Goal: Information Seeking & Learning: Learn about a topic

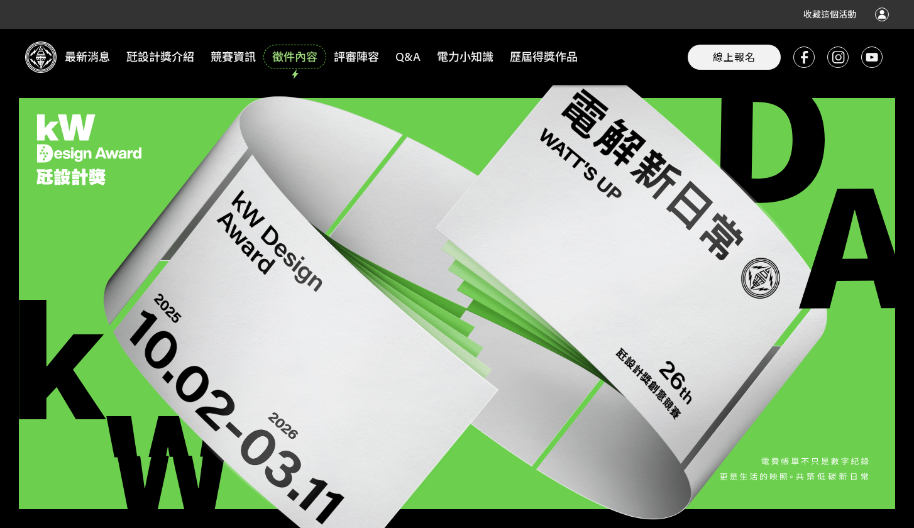
click at [291, 55] on span "徵件內容" at bounding box center [294, 57] width 59 height 21
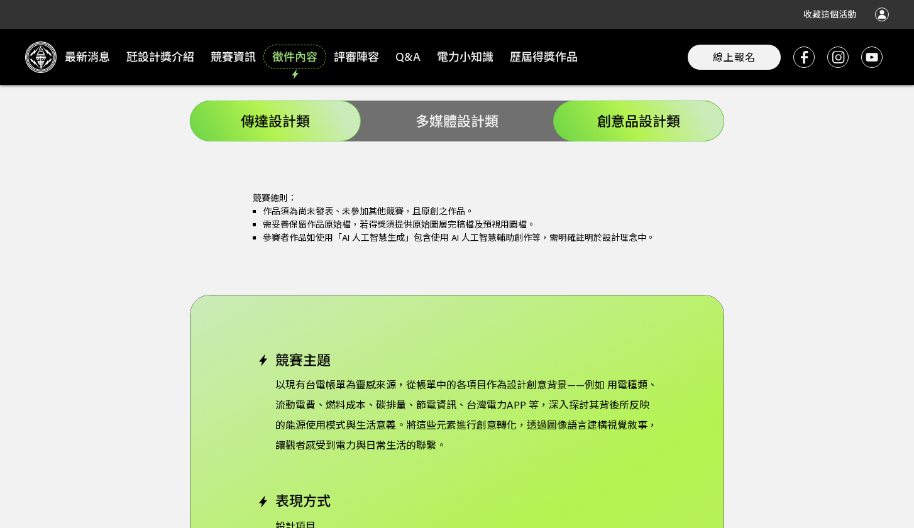
scroll to position [2281, 0]
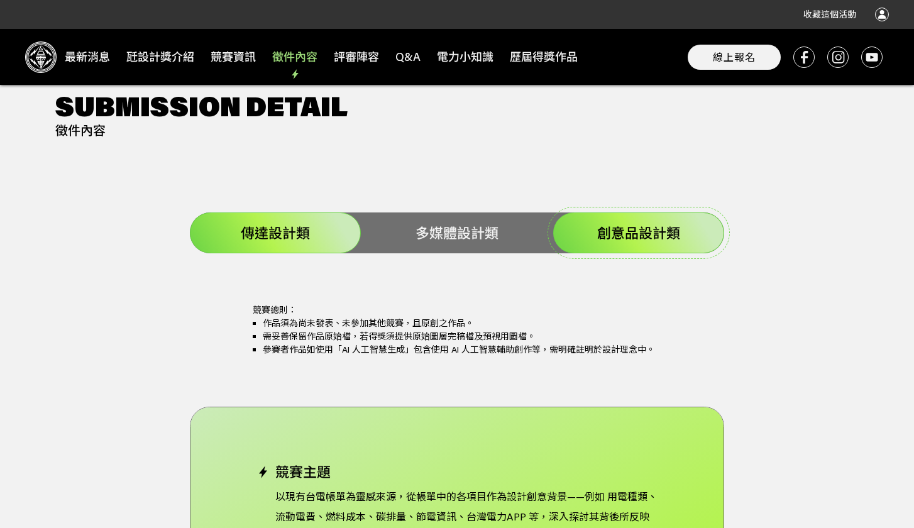
click at [638, 224] on span "創意品設計類" at bounding box center [638, 233] width 83 height 18
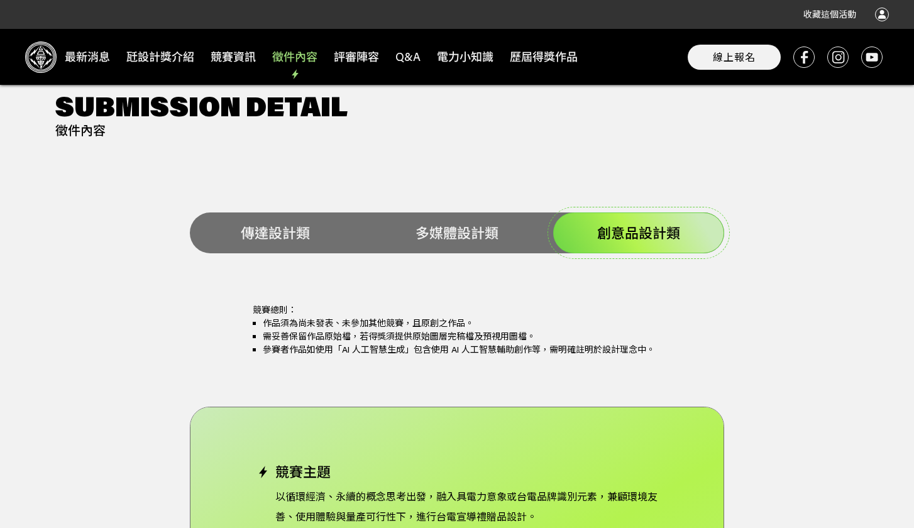
scroll to position [2542, 0]
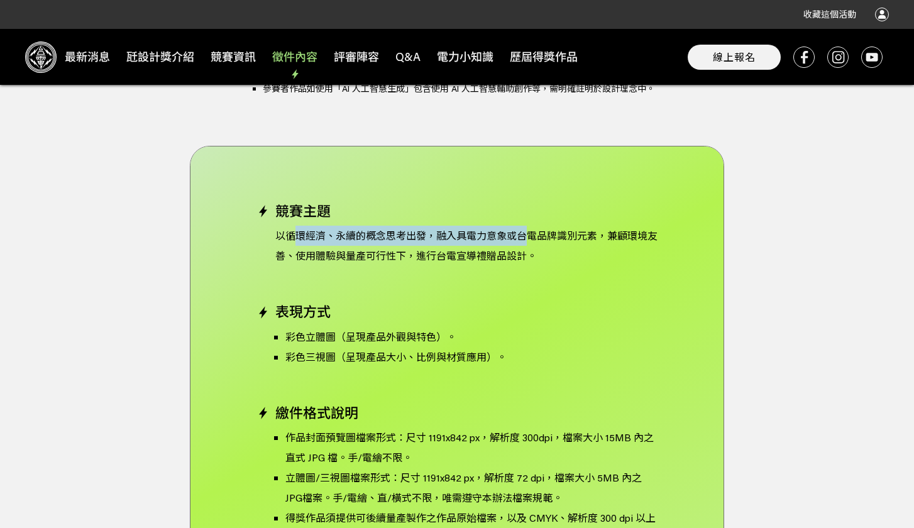
drag, startPoint x: 294, startPoint y: 214, endPoint x: 526, endPoint y: 216, distance: 232.0
click at [526, 226] on p "以循環經濟、永續的概念思考出發，融入具電力意象或台電品牌識別元素，兼顧環境友善、使用體驗與量產可行性下，進行台電宣導禮贈品設計。" at bounding box center [457, 246] width 401 height 40
click at [559, 230] on p "以循環經濟、永續的概念思考出發，融入具電力意象或台電品牌識別元素，兼顧環境友善、使用體驗與量產可行性下，進行台電宣導禮贈品設計。" at bounding box center [457, 246] width 401 height 40
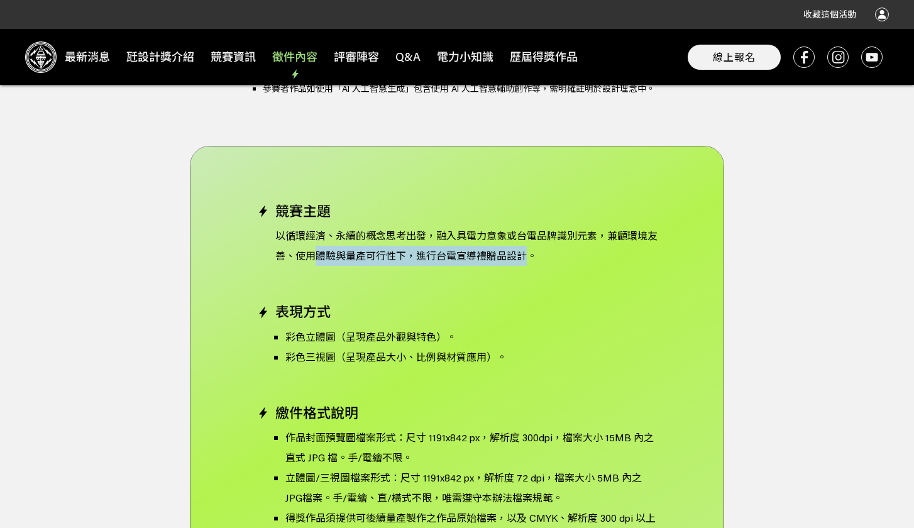
drag, startPoint x: 321, startPoint y: 240, endPoint x: 565, endPoint y: 238, distance: 244.0
click at [545, 236] on p "以循環經濟、永續的概念思考出發，融入具電力意象或台電品牌識別元素，兼顧環境友善、使用體驗與量產可行性下，進行台電宣導禮贈品設計。" at bounding box center [457, 246] width 401 height 40
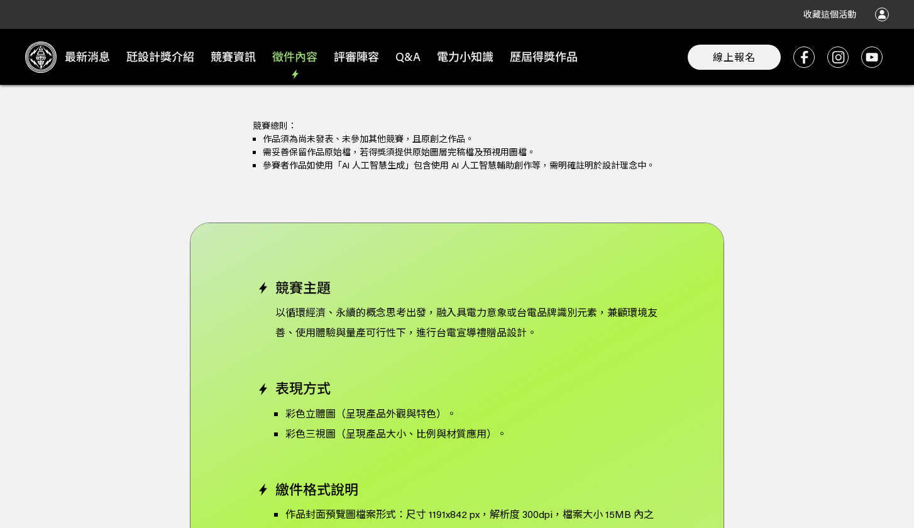
scroll to position [2240, 0]
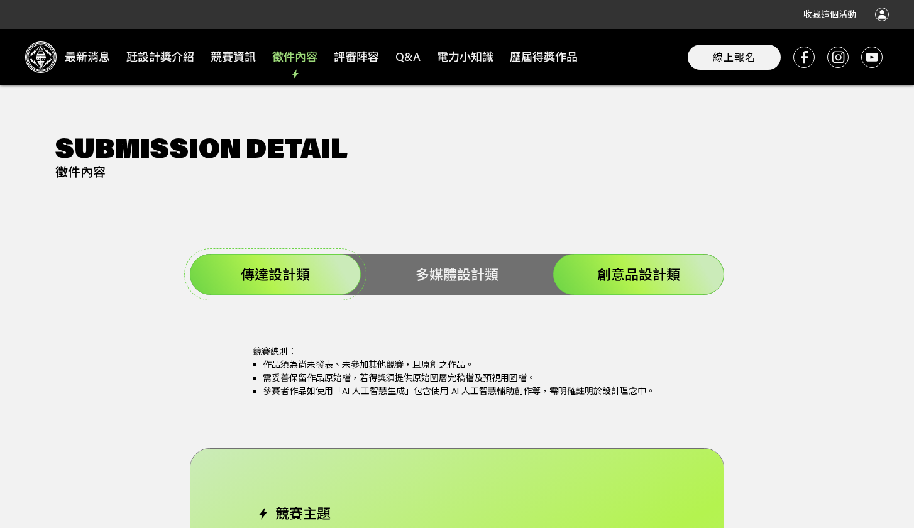
click at [291, 265] on div "傳達設計類" at bounding box center [275, 274] width 171 height 41
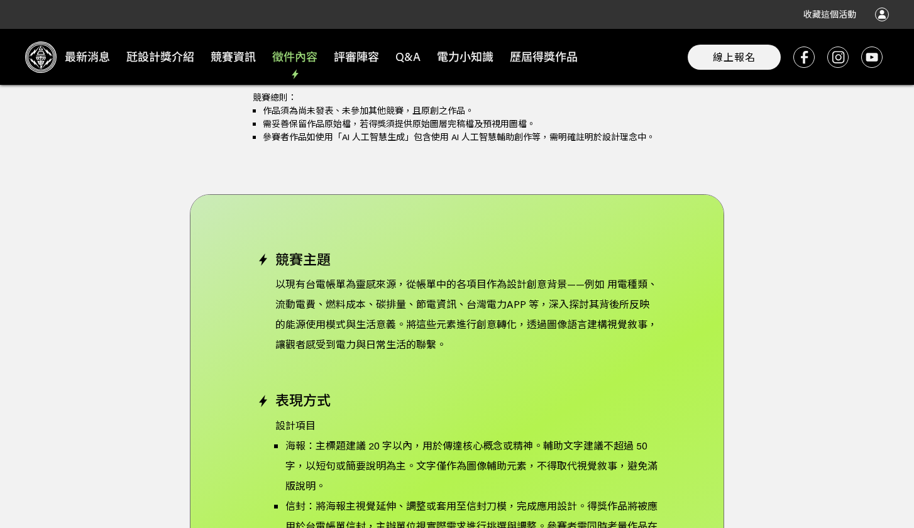
scroll to position [2084, 0]
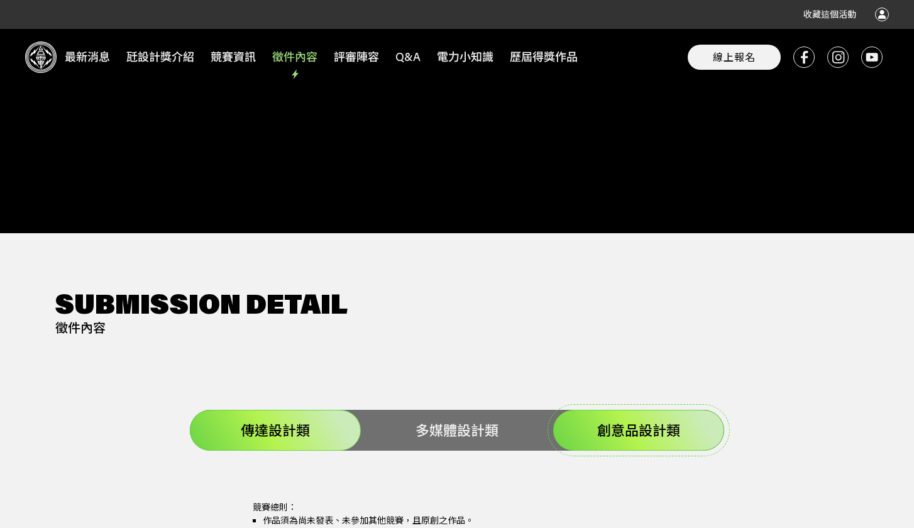
click at [641, 421] on span "創意品設計類" at bounding box center [638, 430] width 83 height 18
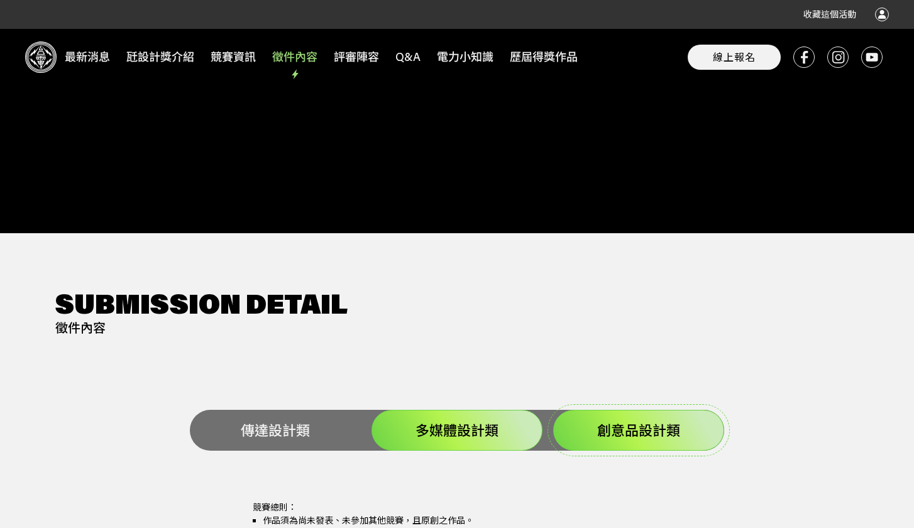
scroll to position [2520, 0]
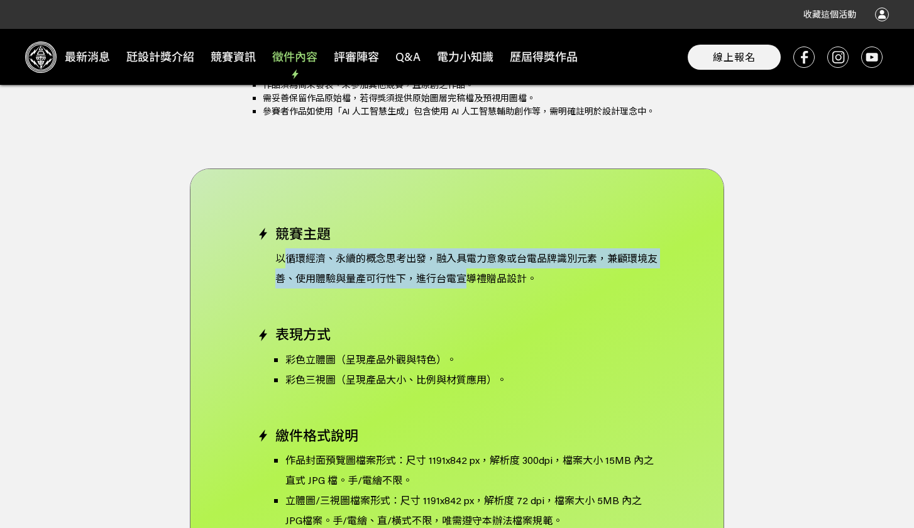
drag, startPoint x: 287, startPoint y: 243, endPoint x: 477, endPoint y: 294, distance: 196.4
click at [470, 265] on p "以循環經濟、永續的概念思考出發，融入具電力意象或台電品牌識別元素，兼顧環境友善、使用體驗與量產可行性下，進行台電宣導禮贈品設計。" at bounding box center [457, 268] width 401 height 40
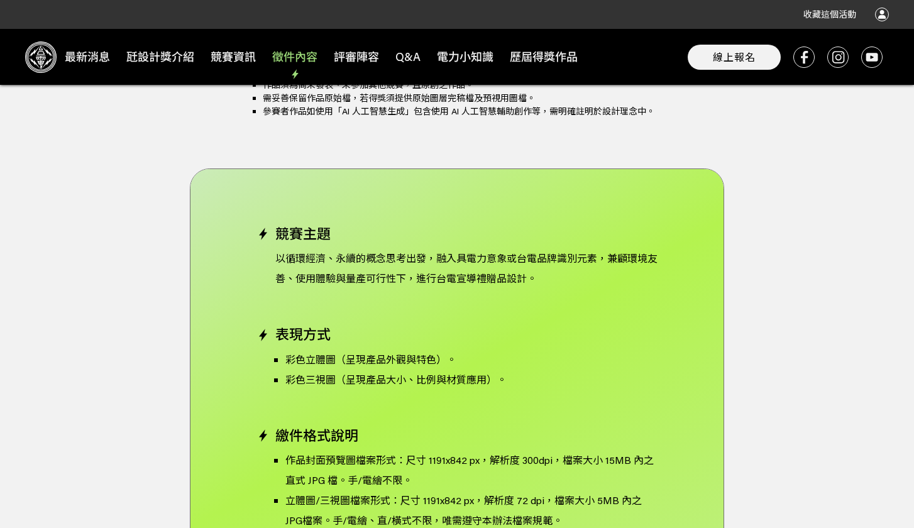
click at [489, 326] on h4 "表現方式" at bounding box center [457, 334] width 401 height 16
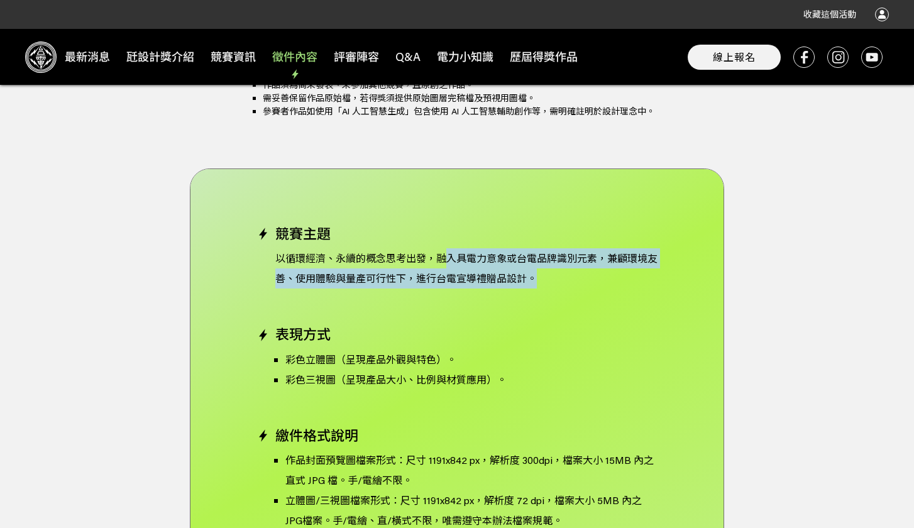
drag, startPoint x: 448, startPoint y: 236, endPoint x: 615, endPoint y: 245, distance: 167.5
click at [615, 248] on p "以循環經濟、永續的概念思考出發，融入具電力意象或台電品牌識別元素，兼顧環境友善、使用體驗與量產可行性下，進行台電宣導禮贈品設計。" at bounding box center [457, 268] width 401 height 40
click at [598, 262] on p "以循環經濟、永續的概念思考出發，融入具電力意象或台電品牌識別元素，兼顧環境友善、使用體驗與量產可行性下，進行台電宣導禮贈品設計。" at bounding box center [457, 268] width 401 height 40
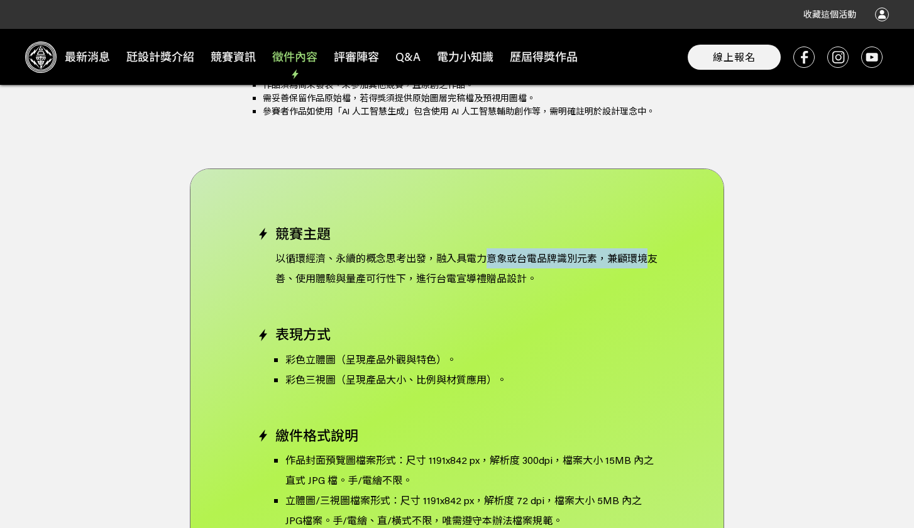
drag, startPoint x: 502, startPoint y: 238, endPoint x: 648, endPoint y: 237, distance: 146.5
click at [648, 248] on p "以循環經濟、永續的概念思考出發，融入具電力意象或台電品牌識別元素，兼顧環境友善、使用體驗與量產可行性下，進行台電宣導禮贈品設計。" at bounding box center [457, 268] width 401 height 40
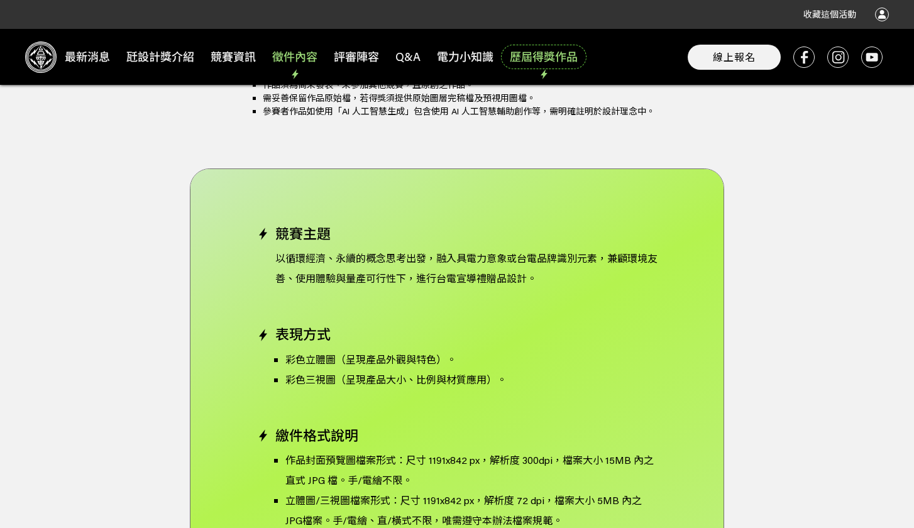
click at [536, 60] on span "歷屆得獎作品" at bounding box center [544, 57] width 82 height 21
